Goal: Task Accomplishment & Management: Manage account settings

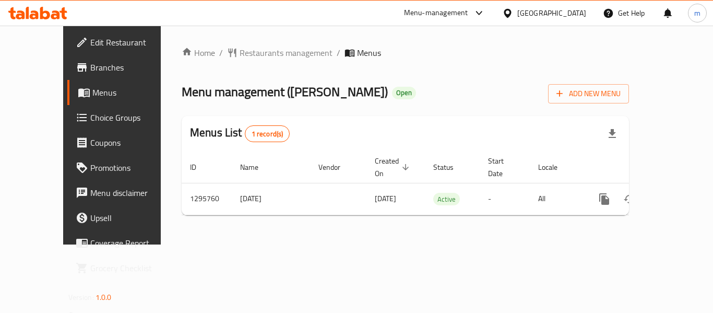
click at [62, 16] on icon at bounding box center [37, 13] width 59 height 13
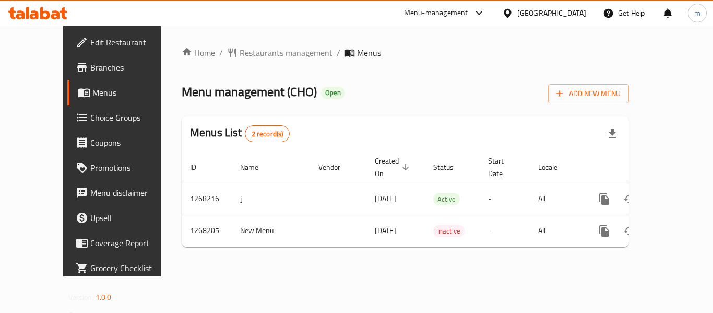
click at [90, 116] on span "Choice Groups" at bounding box center [132, 117] width 84 height 13
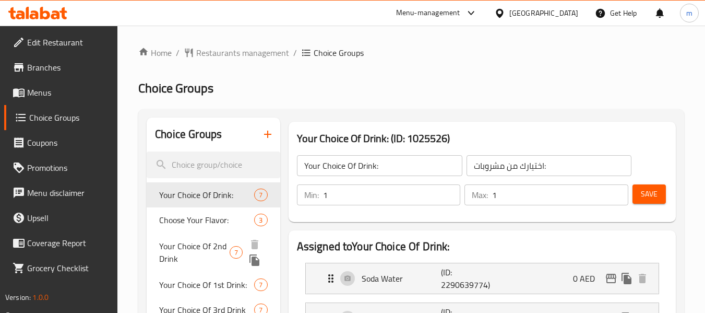
click at [189, 253] on span "Your Choice Of 2nd Drink" at bounding box center [194, 252] width 70 height 25
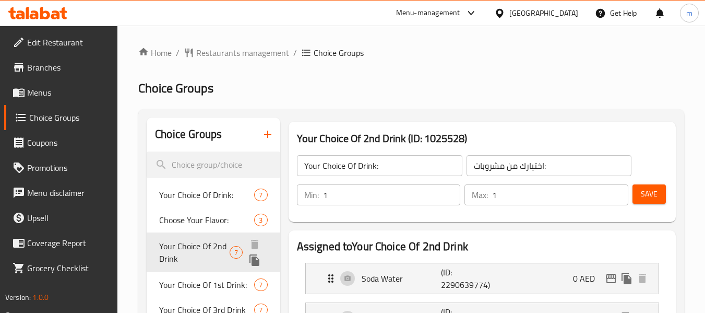
type input "Your Choice Of 2nd Drink"
type input "اختيارك للمشروب الثاني"
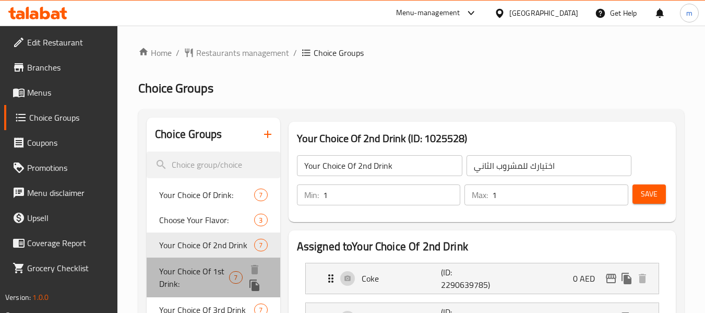
click at [202, 268] on span "Your Choice Of 1st Drink:" at bounding box center [194, 277] width 70 height 25
type input "Your Choice Of 1st Drink:"
type input "اختيارك للمشروب الأول:"
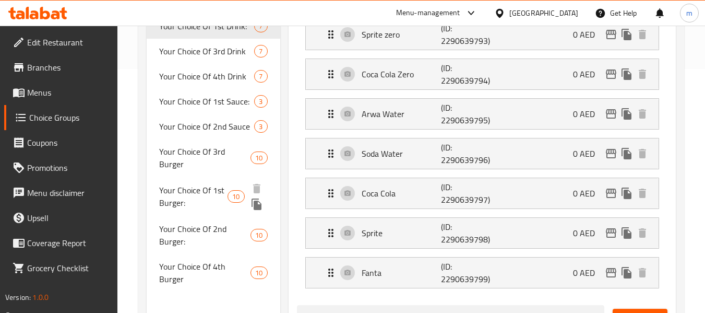
scroll to position [192, 0]
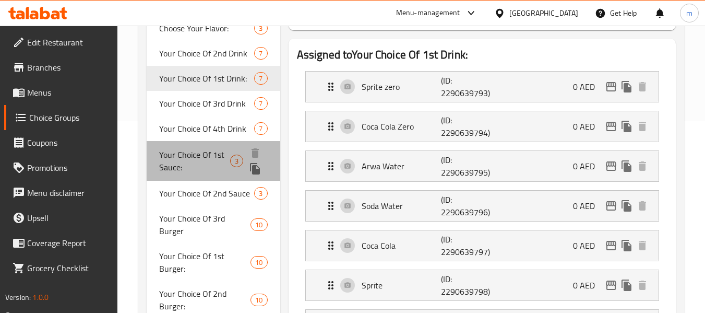
click at [201, 154] on span "Your Choice Of 1st Sauce:" at bounding box center [194, 160] width 70 height 25
type input "Your Choice Of 1st Sauce:"
type input "اختيارك من الصلصة الأولى:"
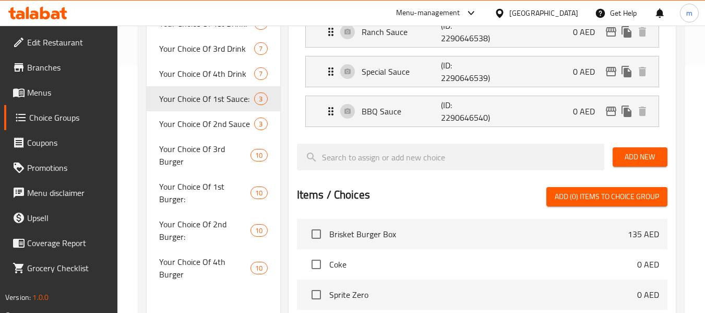
scroll to position [137, 0]
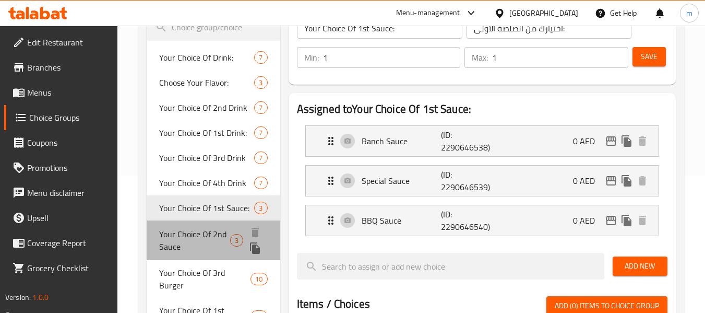
click at [188, 233] on span "Your Choice Of 2nd Sauce" at bounding box center [194, 240] width 71 height 25
type input "Your Choice Of 2nd Sauce"
type input "اختيارك من صلصة ثانية"
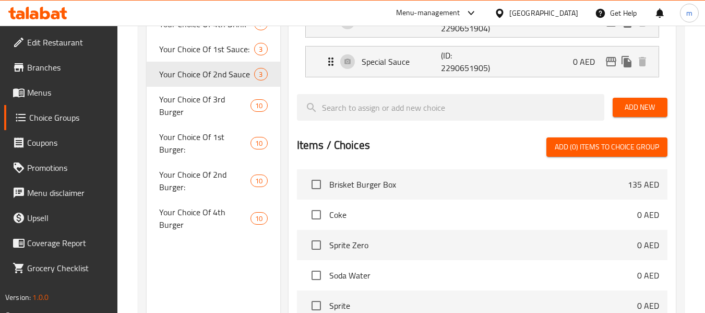
scroll to position [294, 0]
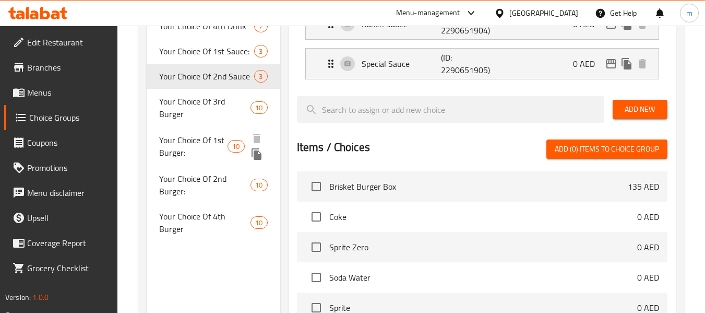
click at [206, 134] on span "Your Choice Of 1st Burger:" at bounding box center [193, 146] width 68 height 25
type input "Your Choice Of 1st Burger:"
type input "اختيارك من البرجر الأول:"
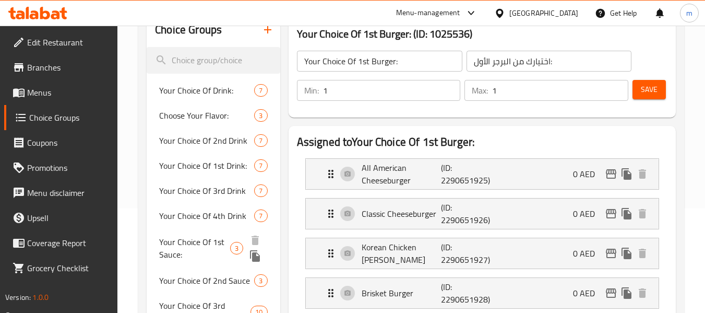
scroll to position [261, 0]
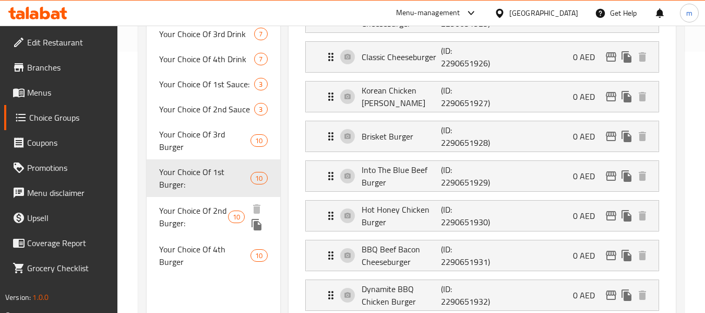
drag, startPoint x: 196, startPoint y: 196, endPoint x: 223, endPoint y: 196, distance: 27.2
click at [196, 204] on span "Your Choice Of 2nd Burger:" at bounding box center [193, 216] width 69 height 25
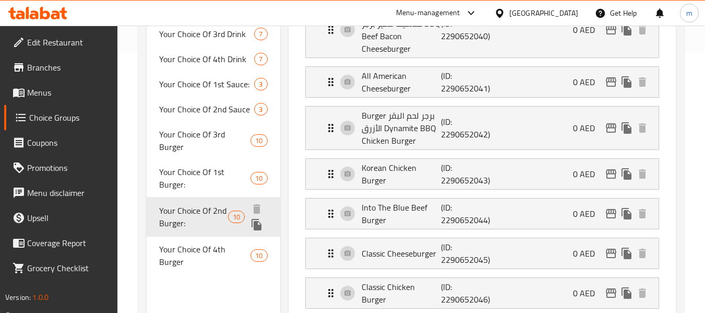
type input "Your Choice Of 2nd Burger:"
type input "اختيارك [PERSON_NAME]:"
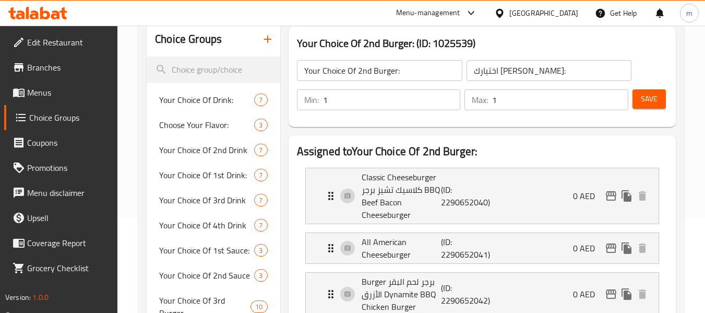
scroll to position [0, 0]
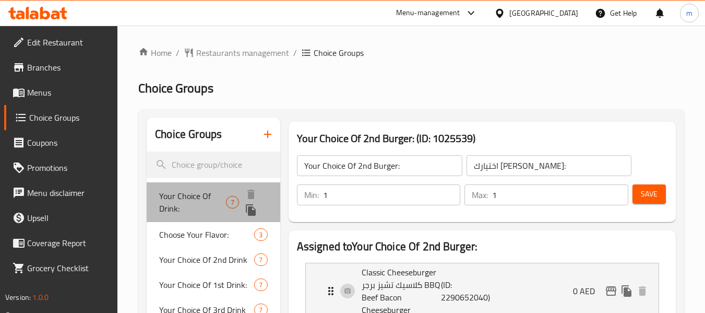
click at [185, 198] on span "Your Choice Of Drink:" at bounding box center [192, 201] width 67 height 25
type input "Your Choice Of Drink:"
type input "اختيارك من مشروبات:"
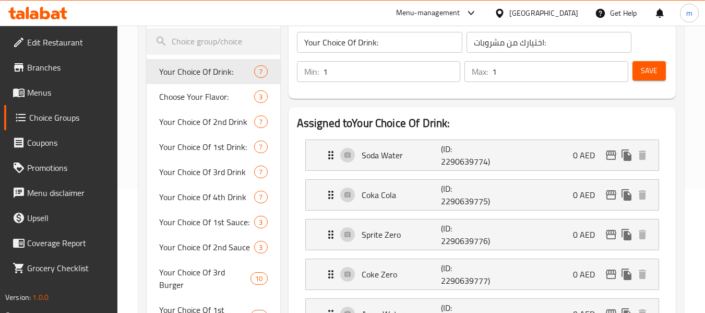
scroll to position [104, 0]
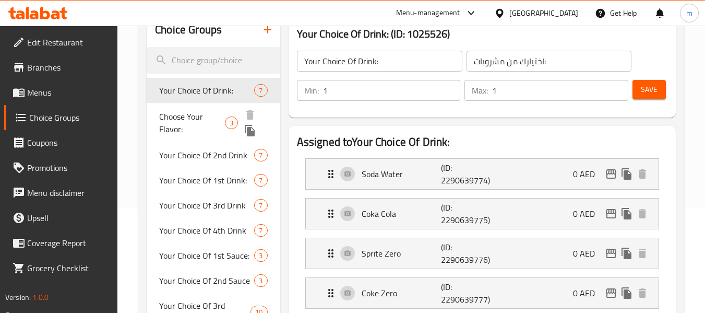
drag, startPoint x: 179, startPoint y: 121, endPoint x: 276, endPoint y: 169, distance: 109.0
click at [179, 121] on span "Choose Your Flavor:" at bounding box center [192, 122] width 66 height 25
type input "Choose Your Flavor:"
type input "اختر نكهتك:"
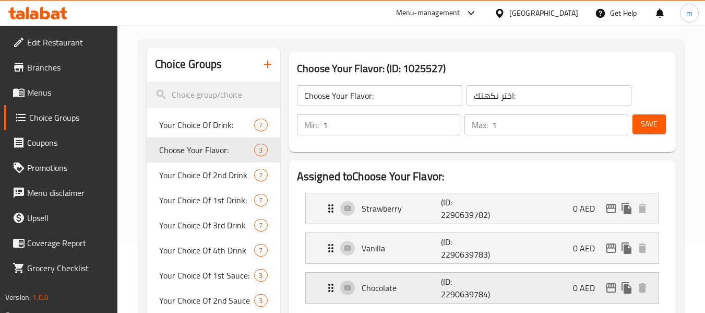
scroll to position [52, 0]
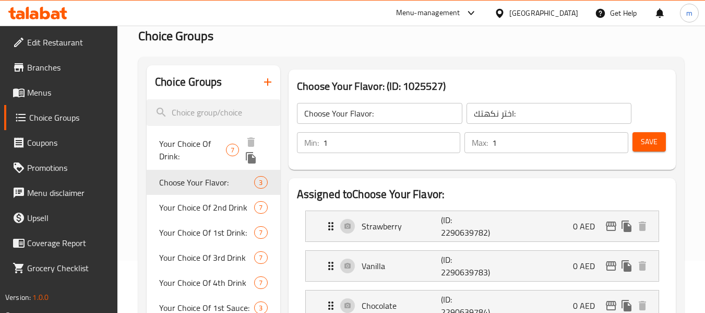
click at [196, 148] on span "Your Choice Of Drink:" at bounding box center [192, 149] width 67 height 25
type input "Your Choice Of Drink:"
type input "اختيارك من مشروبات:"
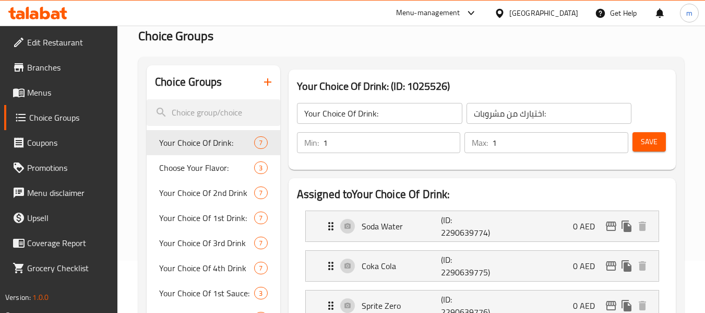
scroll to position [104, 0]
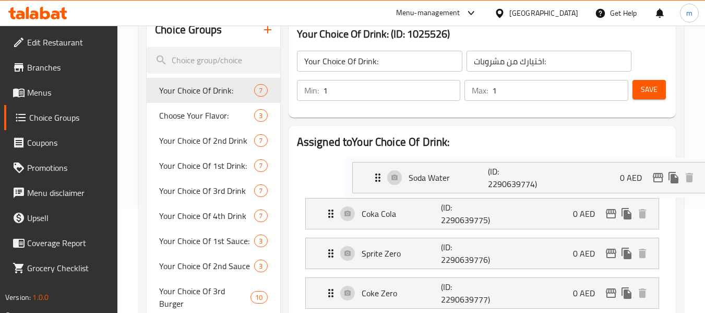
drag, startPoint x: 360, startPoint y: 176, endPoint x: 413, endPoint y: 180, distance: 53.4
click at [413, 180] on nav "Soda Water (ID: 2290639774) 0 AED Name (En) Soda Water Name (En) Name (Ar) مياه…" at bounding box center [482, 293] width 371 height 286
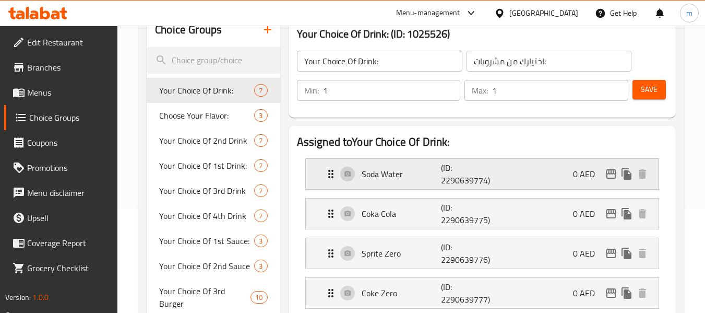
click at [383, 170] on p "Soda Water" at bounding box center [402, 174] width 80 height 13
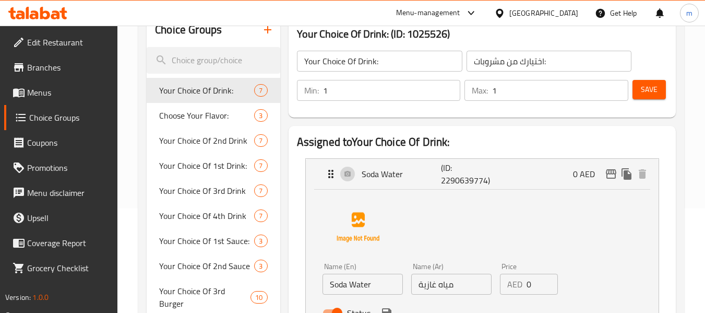
click at [360, 288] on input "Soda Water" at bounding box center [363, 284] width 80 height 21
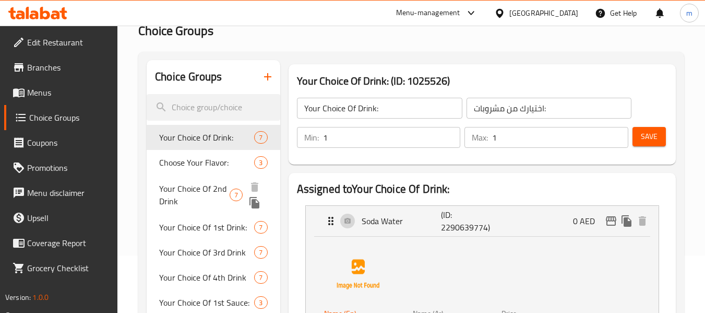
scroll to position [52, 0]
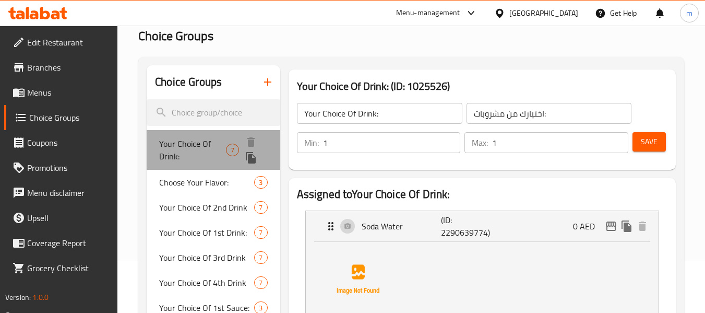
click at [211, 151] on span "Your Choice Of Drink:" at bounding box center [192, 149] width 67 height 25
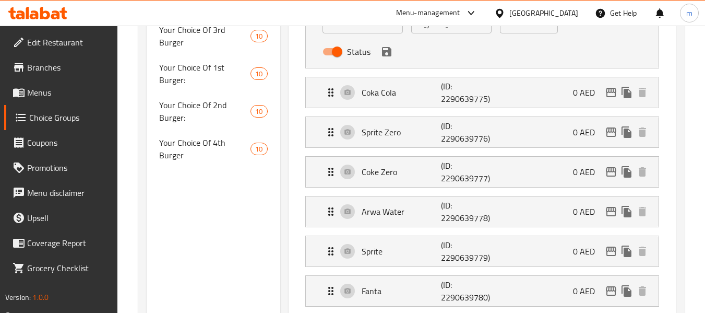
click at [233, 221] on div "Choice Groups Your Choice Of Drink: 7 Choose Your Flavor: 3 Your Choice Of 2nd …" at bounding box center [213, 209] width 133 height 915
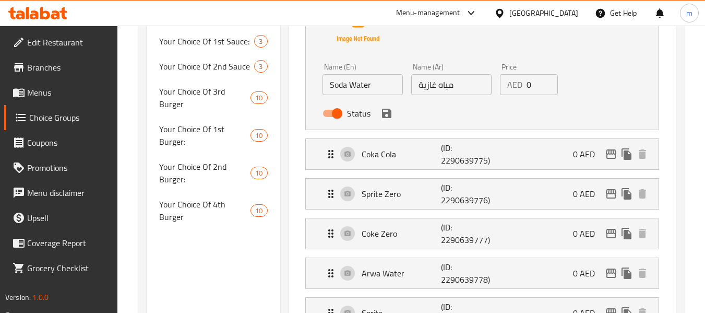
scroll to position [261, 0]
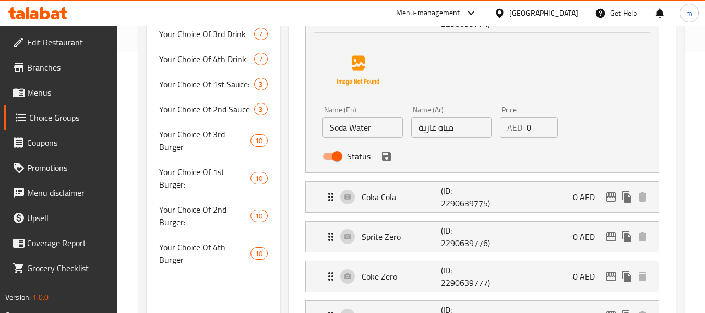
click at [448, 76] on div "Name (En) Soda Water Name (En) Name (Ar) مياه غازية Name (Ar) Price AED 0 Price…" at bounding box center [482, 100] width 319 height 131
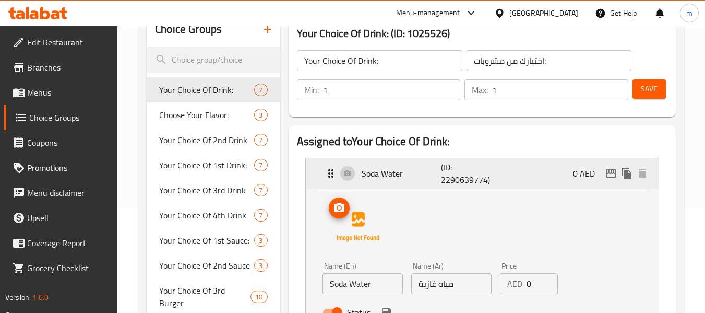
scroll to position [104, 0]
click at [396, 168] on p "Soda Water" at bounding box center [402, 174] width 80 height 13
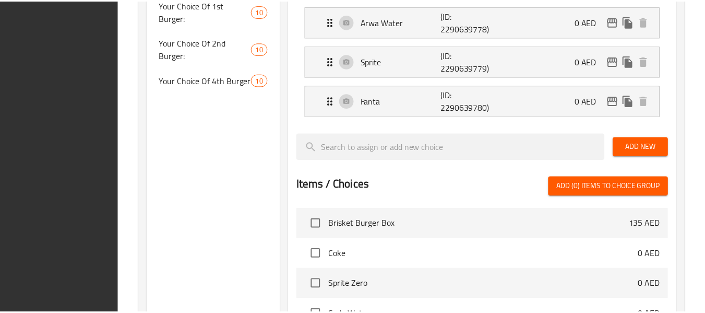
scroll to position [609, 0]
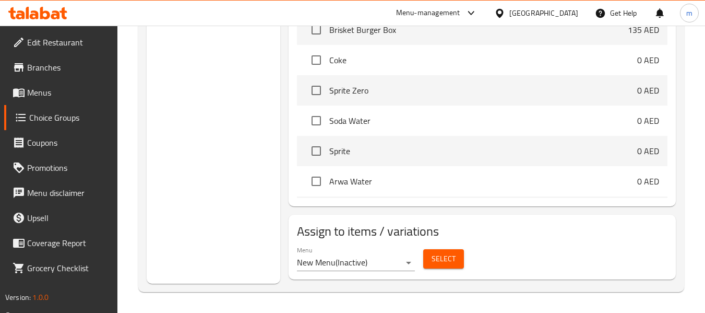
click at [74, 22] on div at bounding box center [38, 13] width 76 height 21
click at [60, 19] on div at bounding box center [37, 13] width 59 height 13
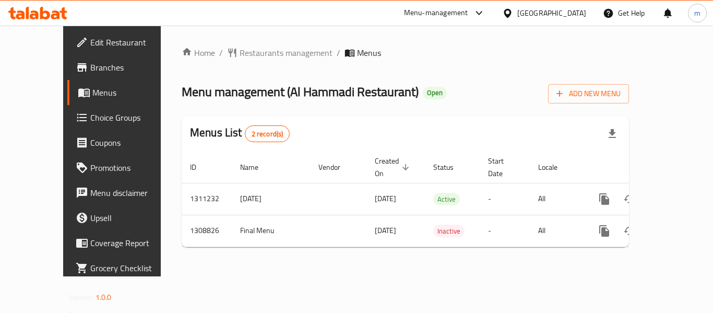
click at [90, 121] on span "Choice Groups" at bounding box center [132, 117] width 84 height 13
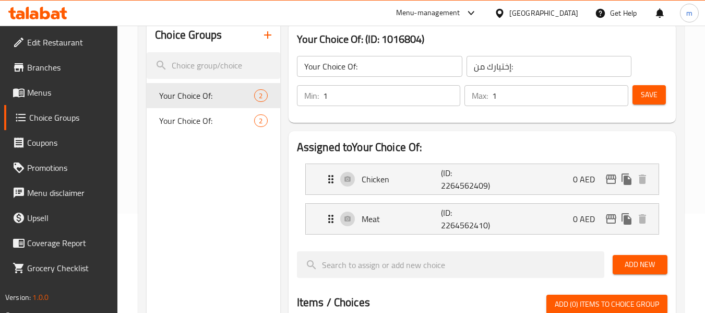
scroll to position [157, 0]
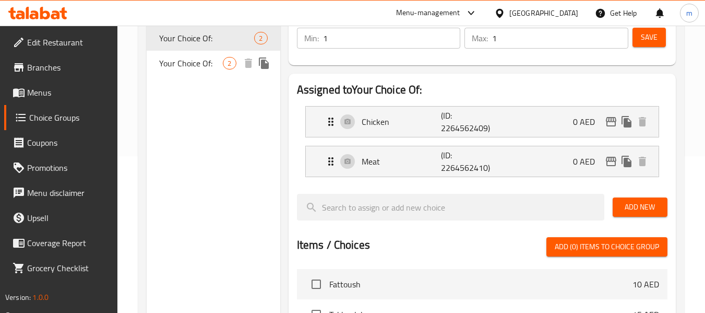
click at [187, 63] on span "Your Choice Of:" at bounding box center [191, 63] width 64 height 13
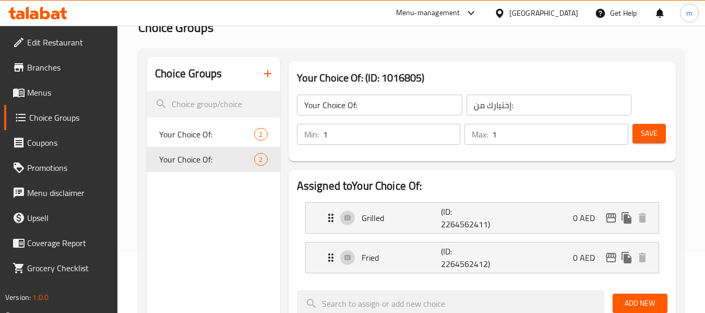
scroll to position [52, 0]
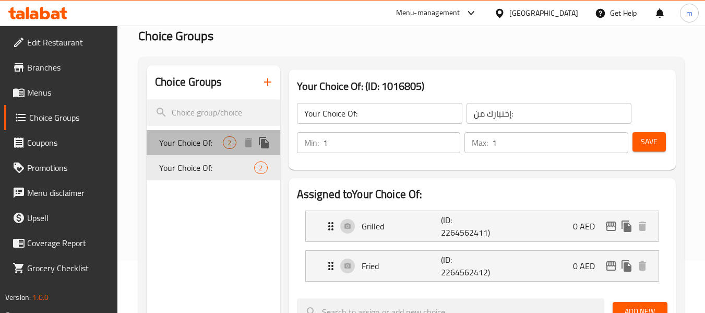
click at [176, 149] on span "Your Choice Of:" at bounding box center [191, 142] width 64 height 13
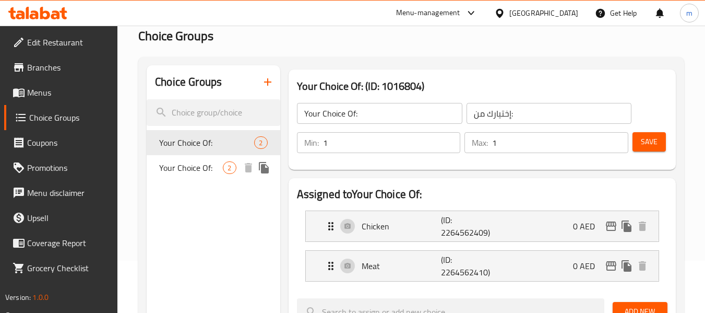
click at [180, 174] on span "Your Choice Of:" at bounding box center [191, 167] width 64 height 13
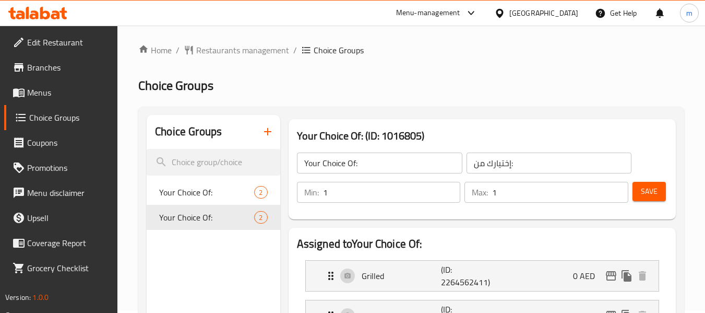
scroll to position [0, 0]
